Goal: Navigation & Orientation: Find specific page/section

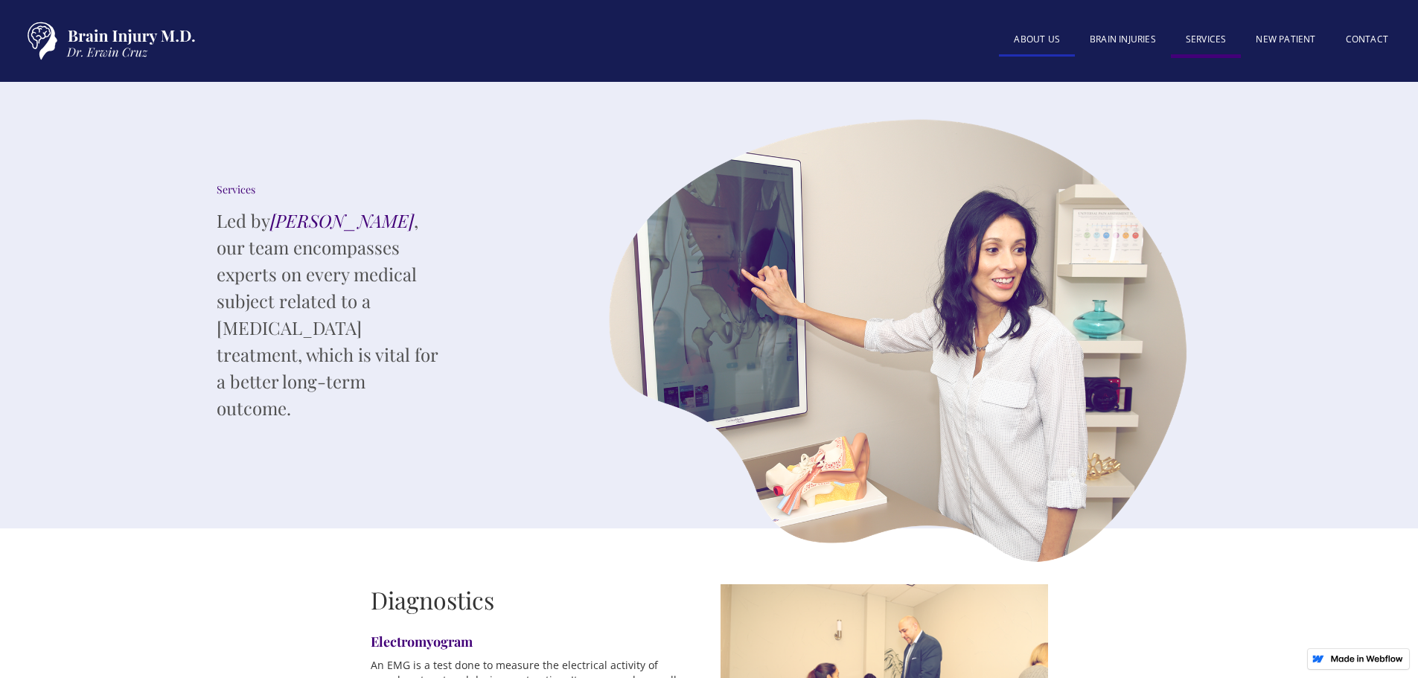
click at [1038, 41] on link "About US" at bounding box center [1037, 41] width 76 height 32
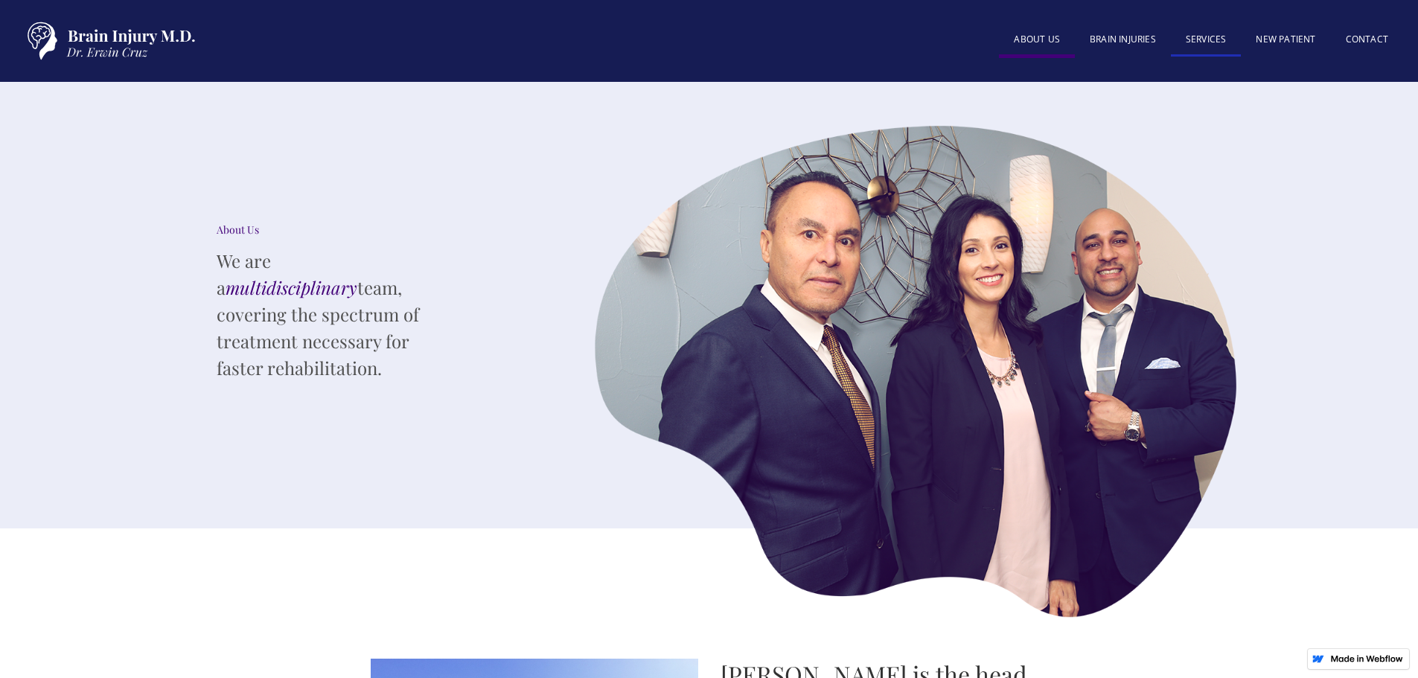
click at [1211, 39] on link "SERVICES" at bounding box center [1206, 41] width 71 height 32
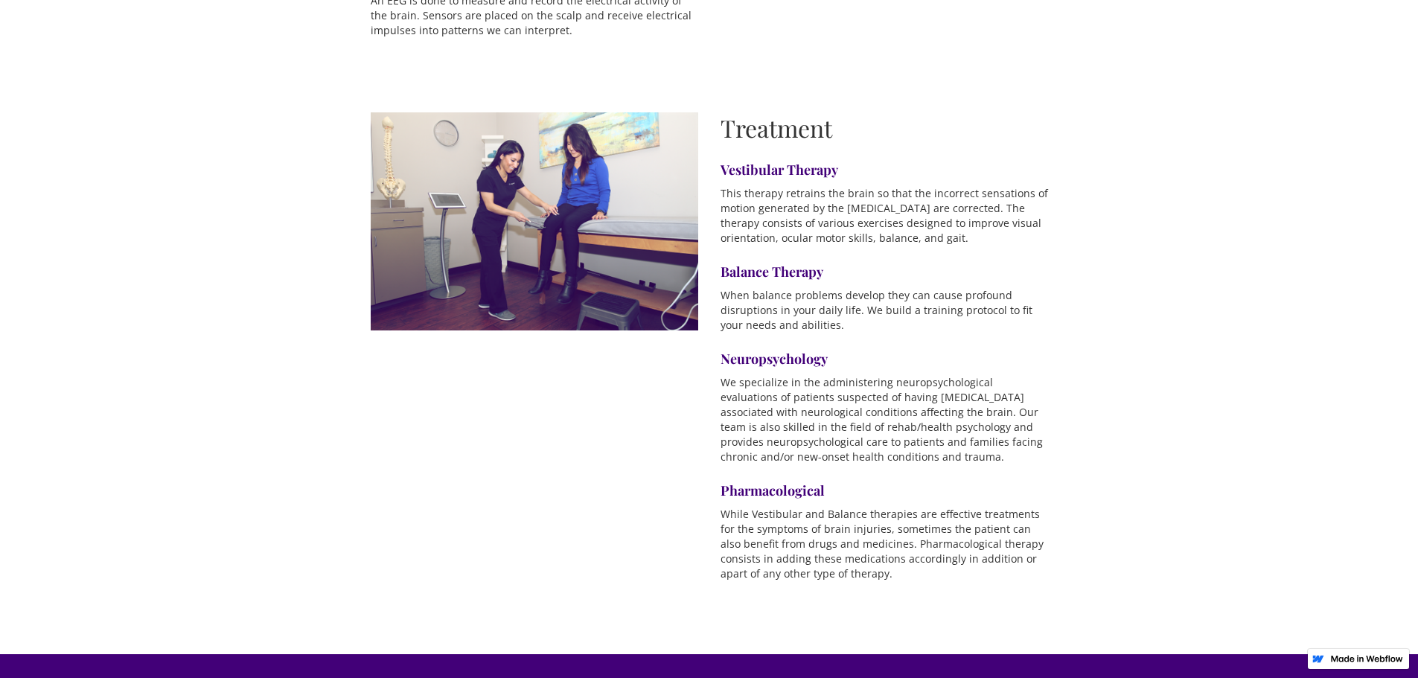
scroll to position [670, 0]
